Goal: Transaction & Acquisition: Purchase product/service

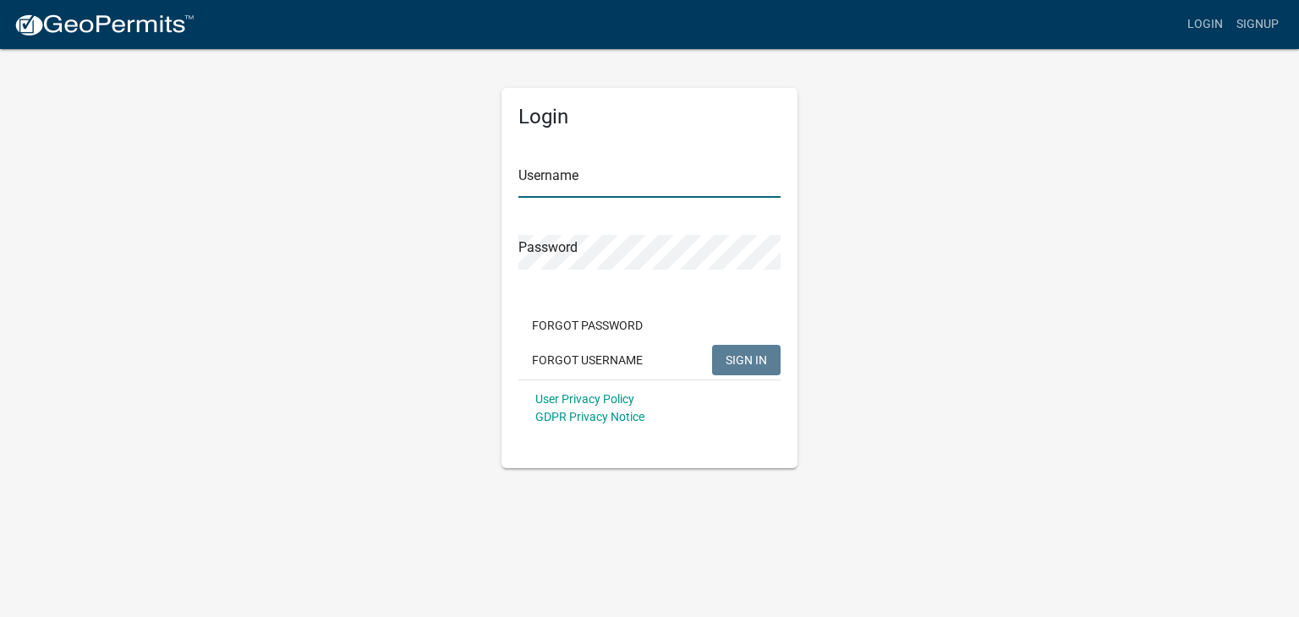
type input "jakridgeranch"
click at [742, 361] on span "SIGN IN" at bounding box center [746, 360] width 41 height 14
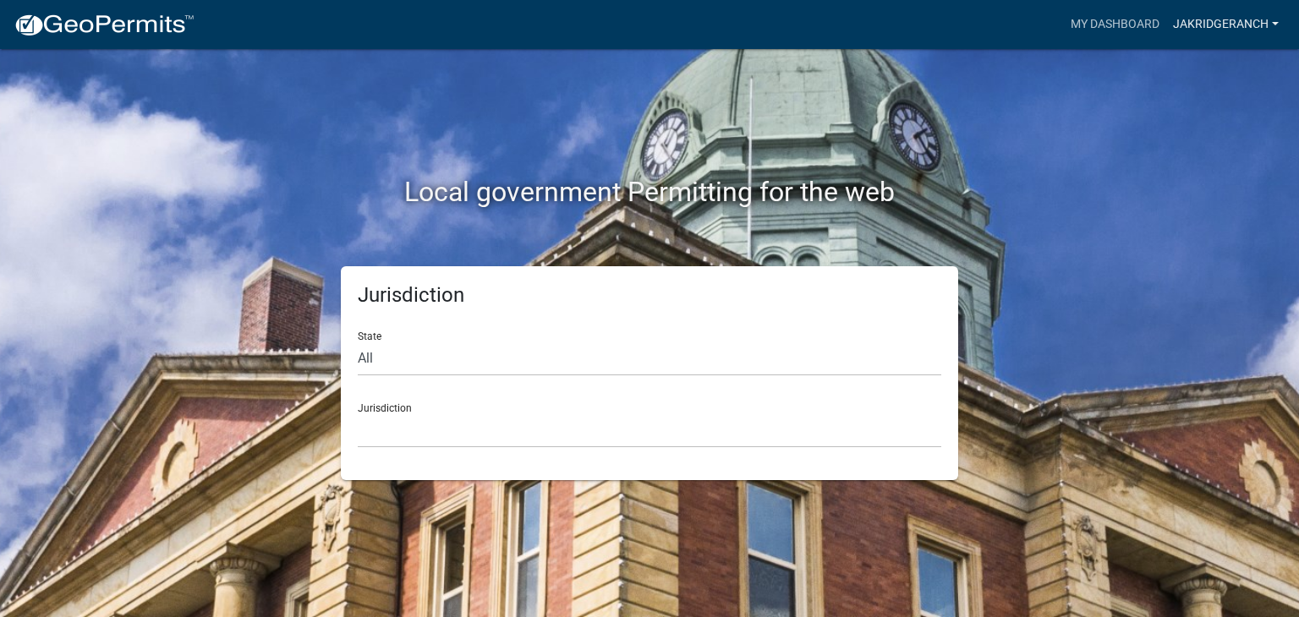
click at [1256, 22] on link "jakridgeranch" at bounding box center [1225, 24] width 119 height 32
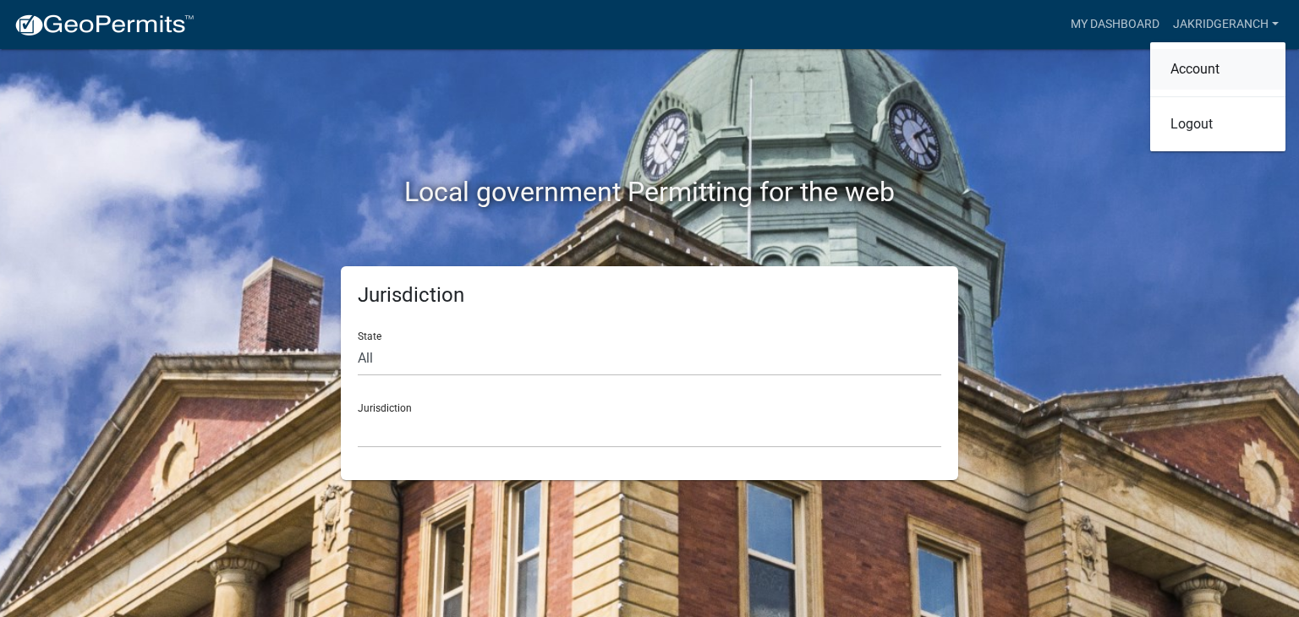
click at [1193, 67] on link "Account" at bounding box center [1217, 69] width 135 height 41
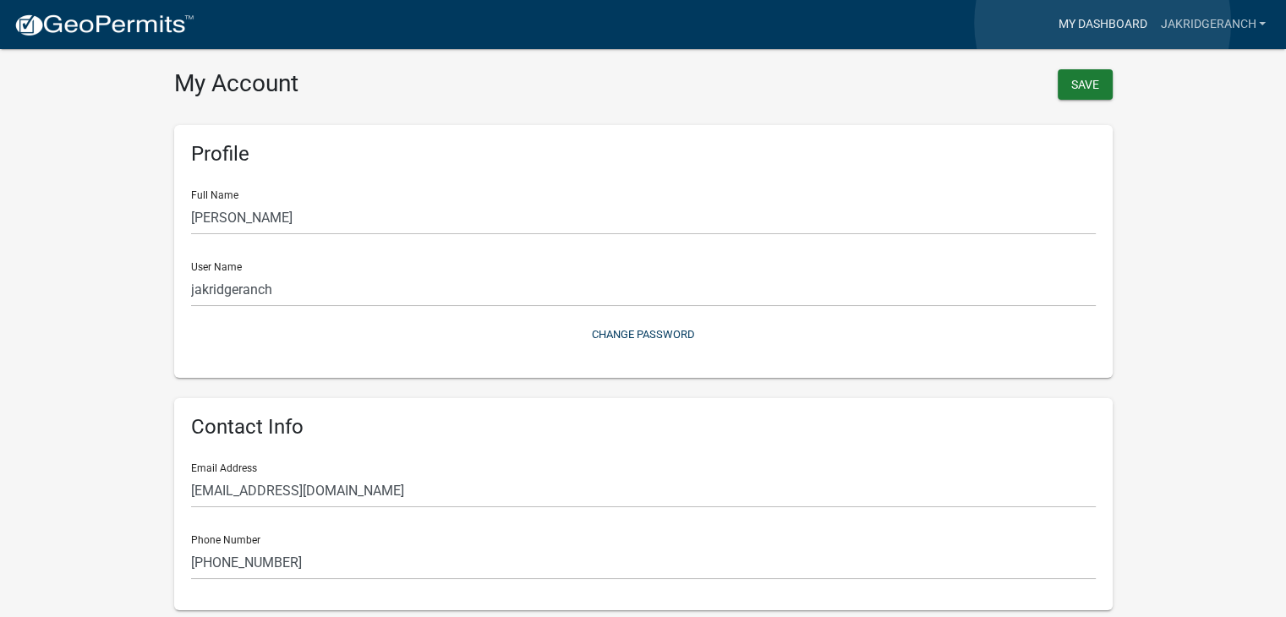
click at [1103, 23] on link "My Dashboard" at bounding box center [1102, 24] width 102 height 32
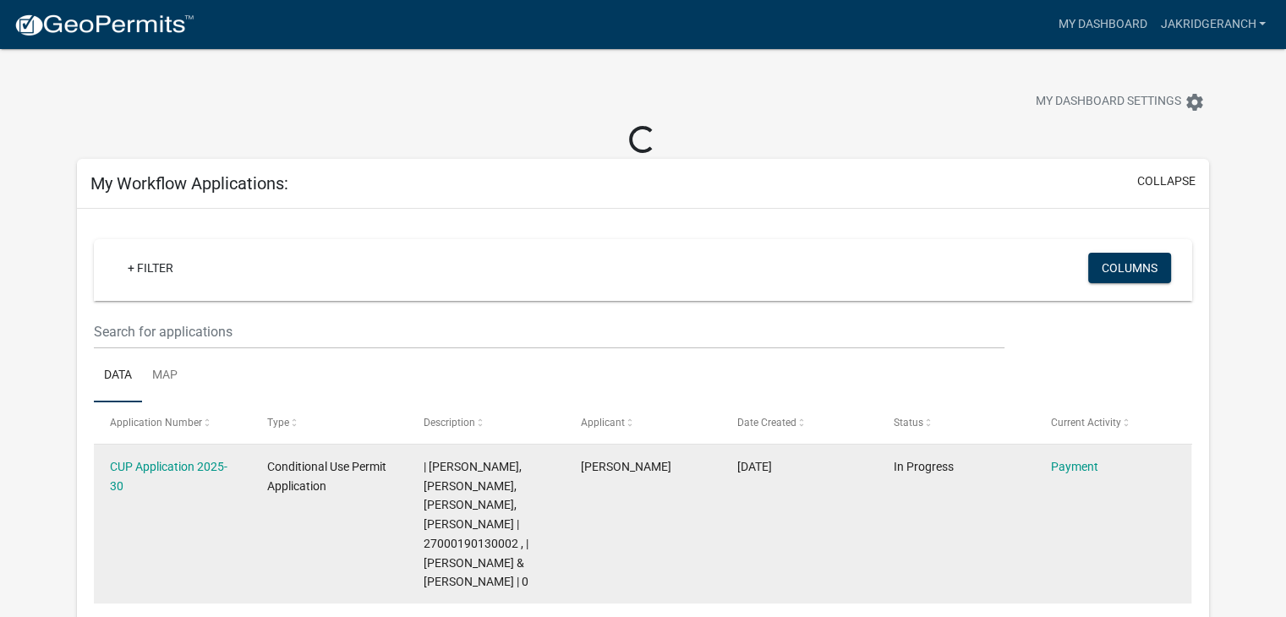
scroll to position [254, 0]
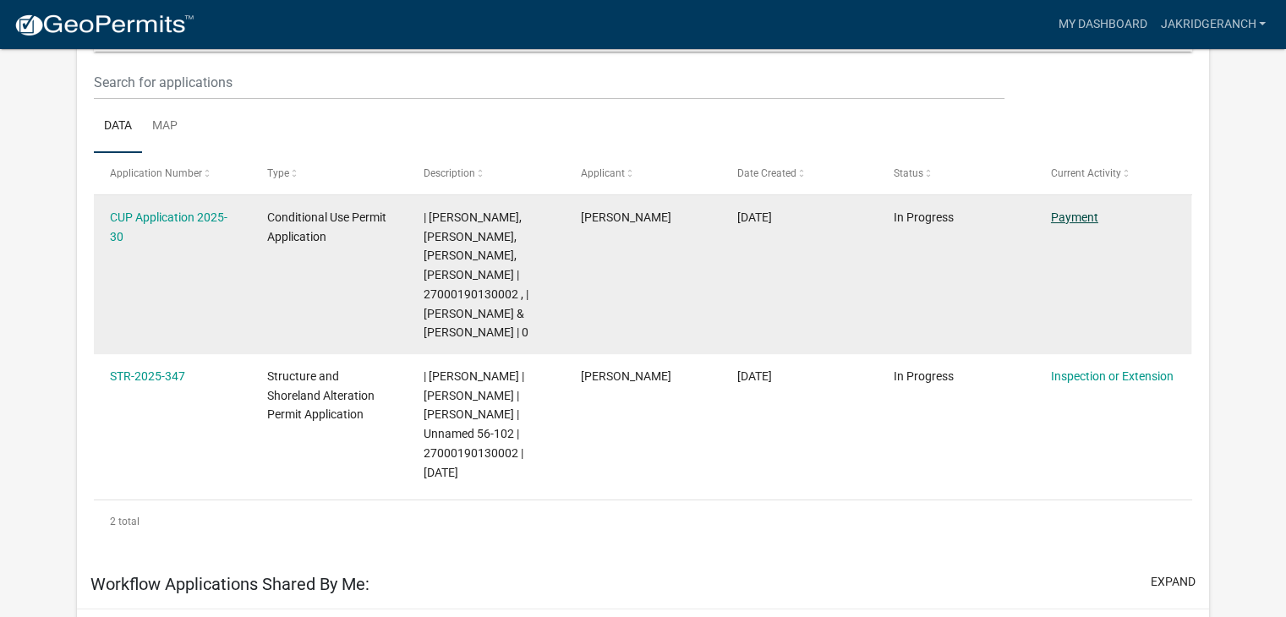
click at [1077, 215] on link "Payment" at bounding box center [1074, 218] width 47 height 14
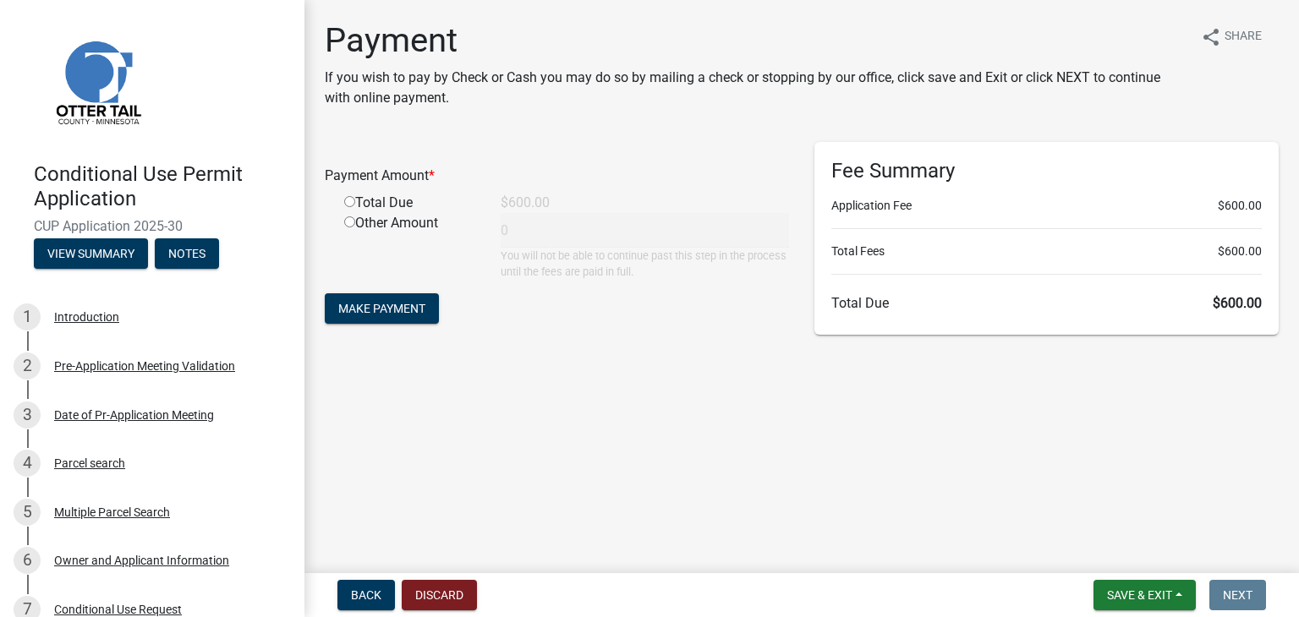
click at [351, 200] on input "radio" at bounding box center [349, 201] width 11 height 11
radio input "true"
type input "600"
click at [385, 305] on span "Make Payment" at bounding box center [381, 309] width 87 height 14
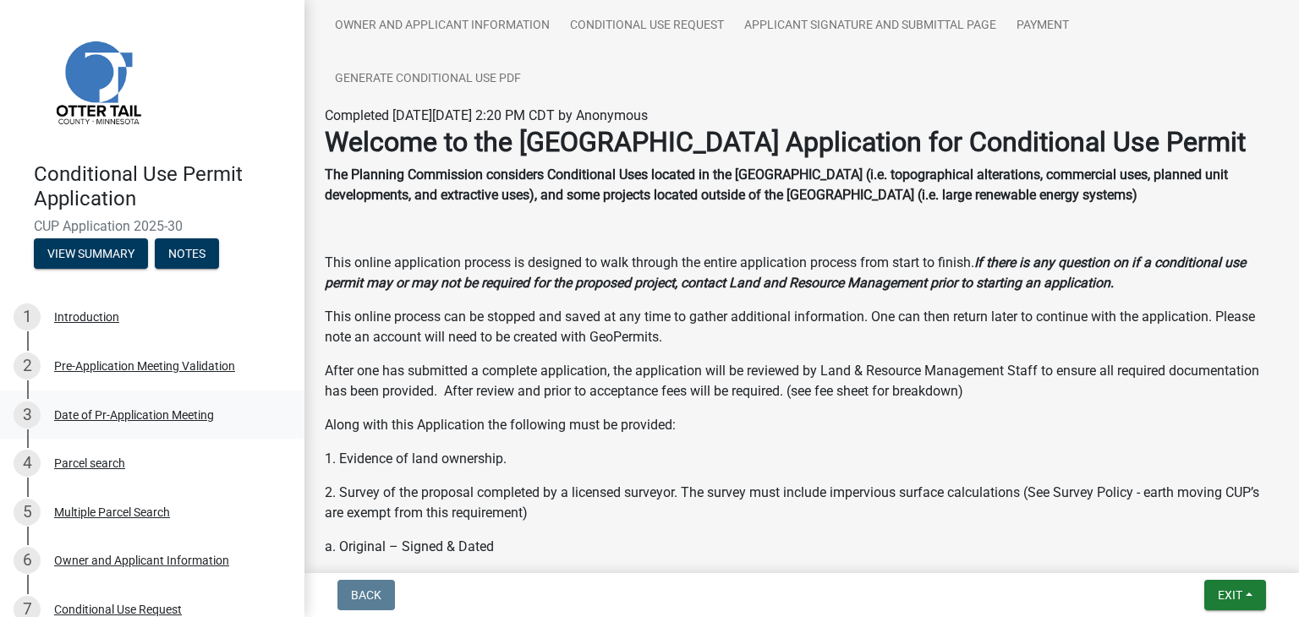
scroll to position [176, 0]
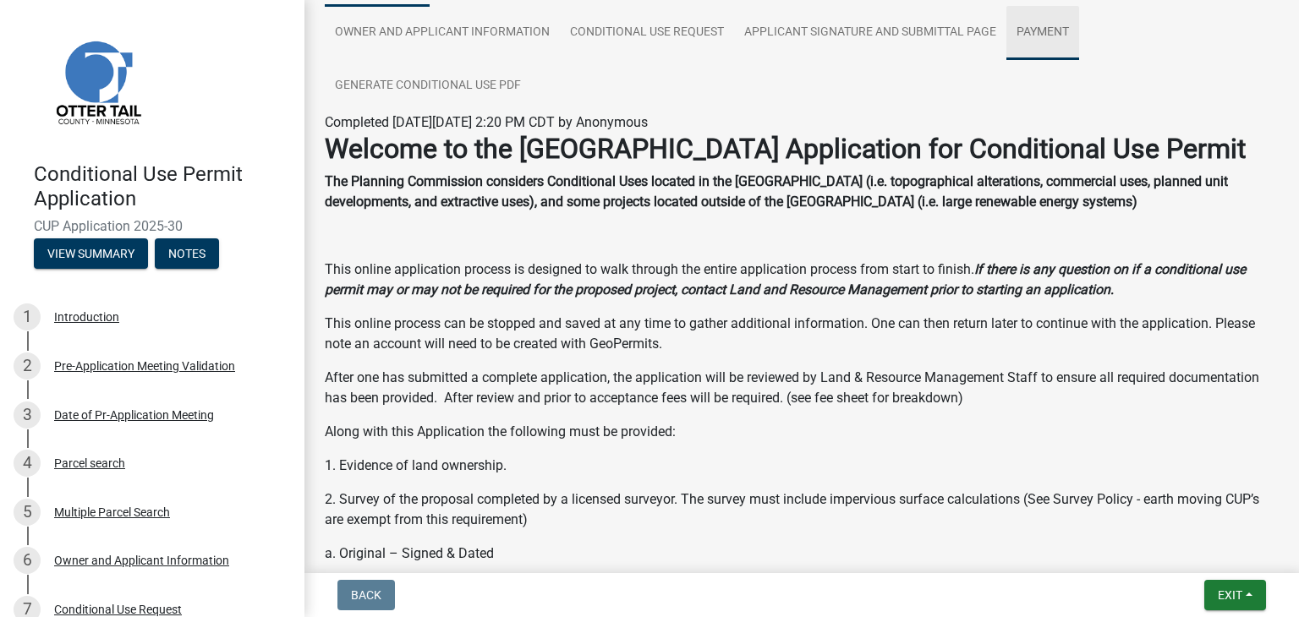
click at [1044, 27] on link "Payment" at bounding box center [1042, 33] width 73 height 54
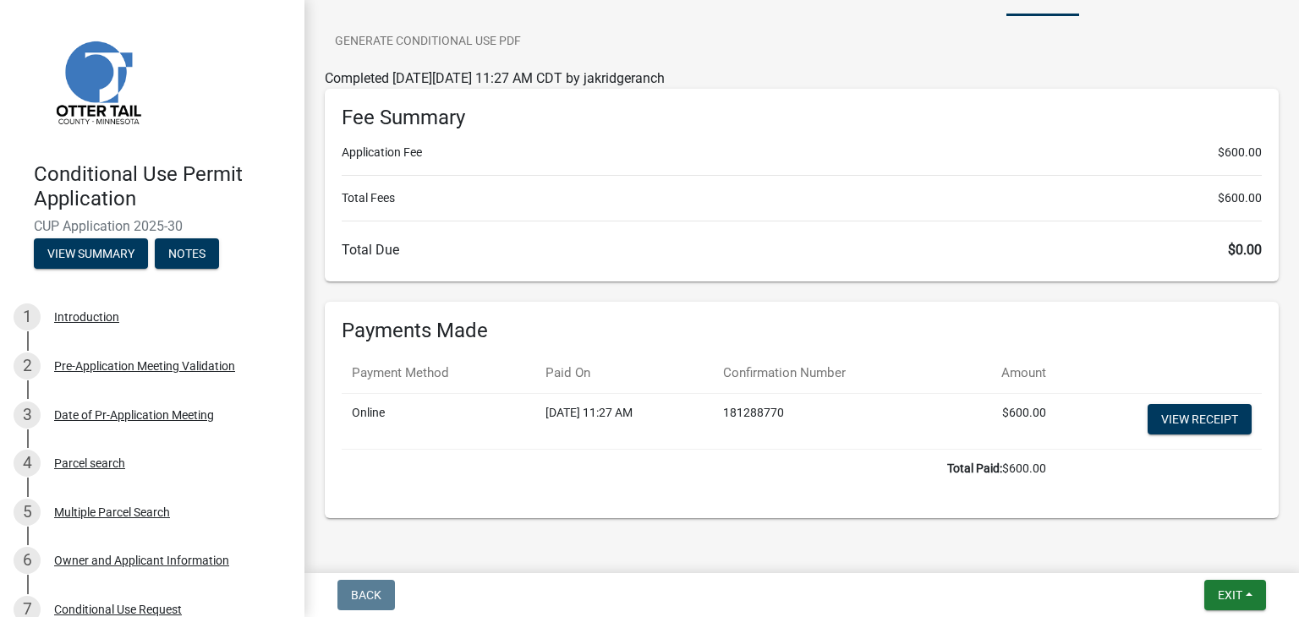
scroll to position [257, 0]
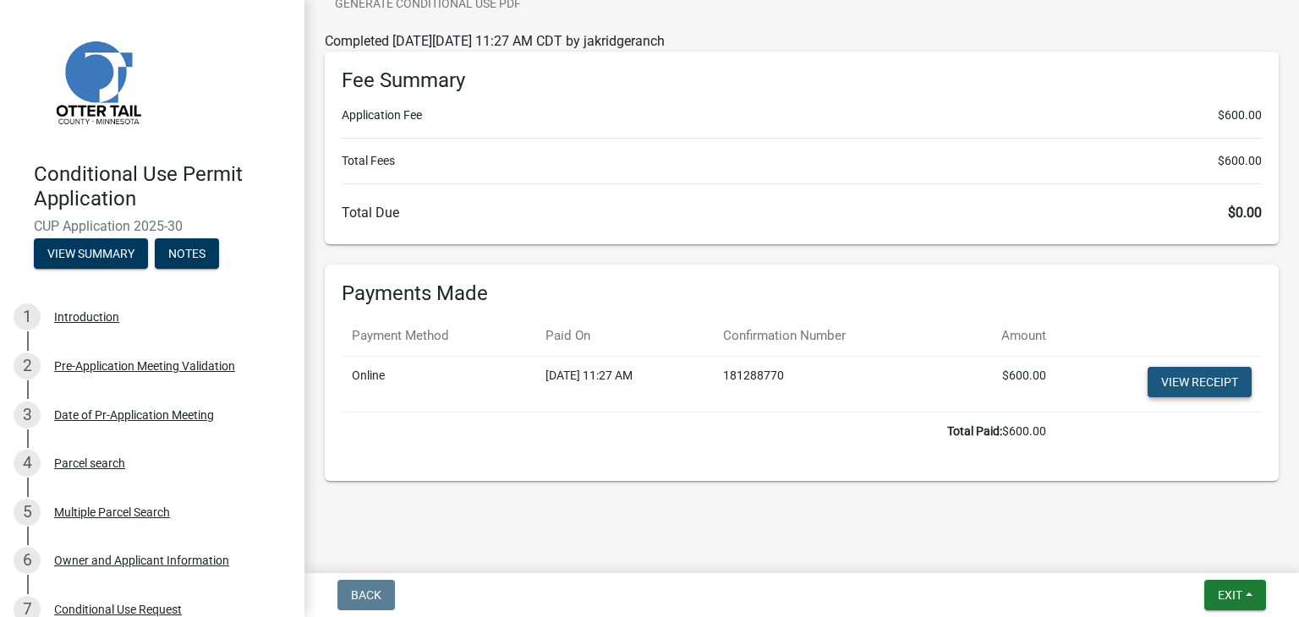
click at [1177, 381] on link "View receipt" at bounding box center [1200, 382] width 104 height 30
